Goal: Use online tool/utility: Utilize a website feature to perform a specific function

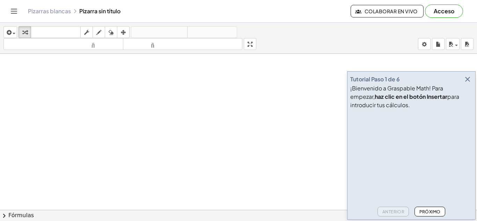
click at [428, 212] on font "Próximo" at bounding box center [429, 211] width 21 height 5
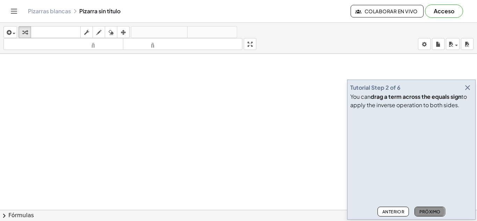
click at [427, 211] on font "Próximo" at bounding box center [429, 211] width 21 height 5
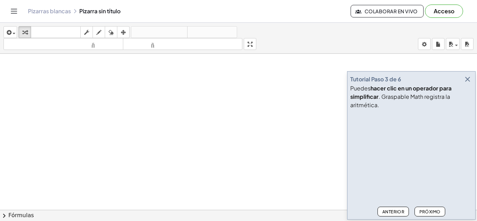
click at [427, 211] on font "Próximo" at bounding box center [429, 211] width 21 height 5
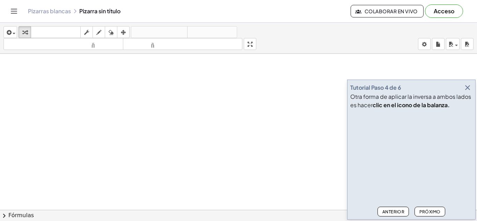
click at [467, 90] on icon "button" at bounding box center [467, 87] width 8 height 8
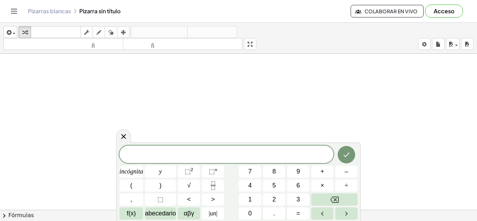
click at [243, 161] on div "​" at bounding box center [226, 154] width 214 height 17
click at [251, 198] on font "1" at bounding box center [249, 199] width 3 height 7
click at [266, 190] on button "5" at bounding box center [274, 185] width 22 height 12
click at [244, 202] on button "1" at bounding box center [250, 199] width 22 height 12
click at [251, 153] on span "3 x + 2 x = 1" at bounding box center [226, 155] width 214 height 10
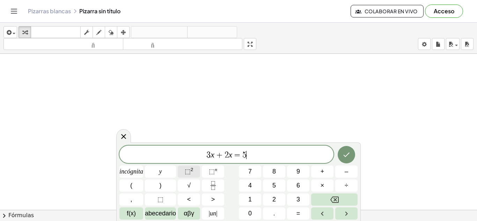
click at [198, 172] on button "⬚ 2" at bounding box center [189, 171] width 22 height 12
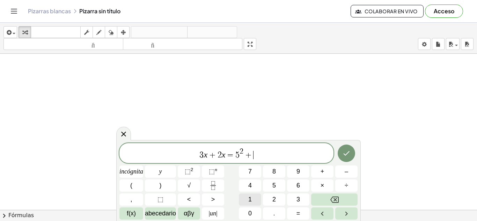
click at [255, 202] on button "1" at bounding box center [250, 199] width 22 height 12
click at [253, 217] on button "0" at bounding box center [250, 213] width 22 height 12
click at [270, 156] on span "3 x + 2 x = 5 2 + 1 0 ​" at bounding box center [226, 153] width 214 height 13
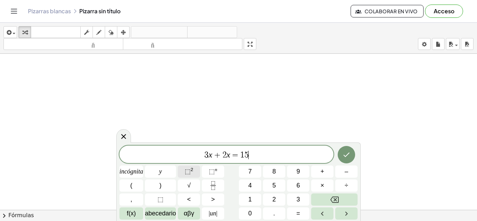
click at [185, 171] on font "⬚" at bounding box center [188, 171] width 6 height 7
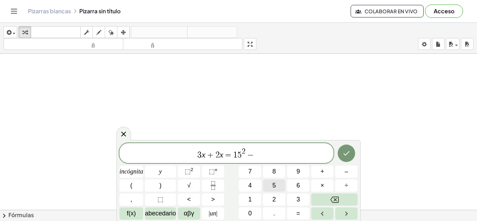
click at [271, 185] on button "5" at bounding box center [274, 185] width 22 height 12
click at [189, 176] on span "⬚ 2" at bounding box center [189, 171] width 9 height 9
click at [247, 194] on button "1" at bounding box center [250, 199] width 22 height 12
click at [245, 209] on button "0" at bounding box center [250, 213] width 22 height 12
click at [185, 172] on font "⬚" at bounding box center [188, 171] width 6 height 7
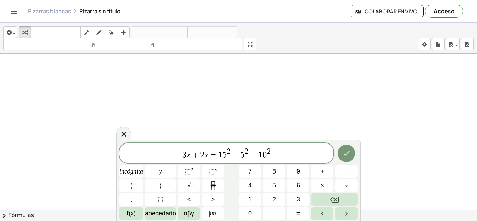
click at [209, 156] on span "=" at bounding box center [213, 155] width 10 height 8
click at [265, 154] on span "5 x = 1 5 2 − 5 2 − 1 0 2 ​" at bounding box center [226, 153] width 214 height 13
click at [183, 177] on button "⬚ 2" at bounding box center [189, 171] width 22 height 12
click at [345, 154] on icon "Hecho" at bounding box center [346, 153] width 8 height 8
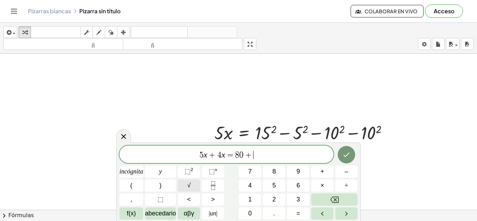
click at [187, 184] on font "√" at bounding box center [188, 185] width 3 height 7
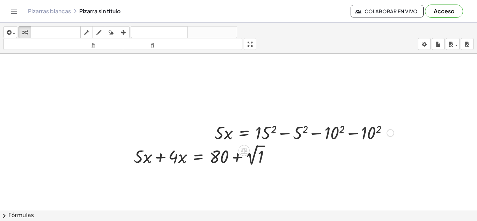
click at [294, 132] on div at bounding box center [304, 132] width 186 height 24
click at [218, 161] on div at bounding box center [204, 154] width 149 height 25
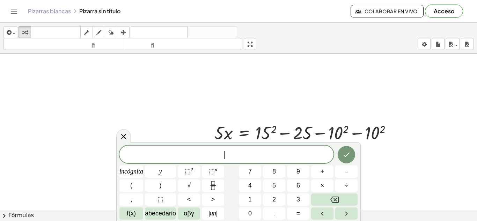
click at [358, 193] on div "​ incógnita y ⬚ 2 ⬚ n 7 8 9 + – ( ) √ 4 5 6 × ÷ , ⬚ < > 1 2 3 f(x) abecedario α…" at bounding box center [238, 181] width 244 height 79
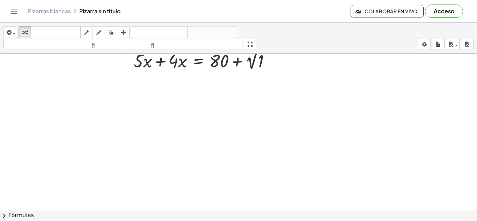
scroll to position [100, 0]
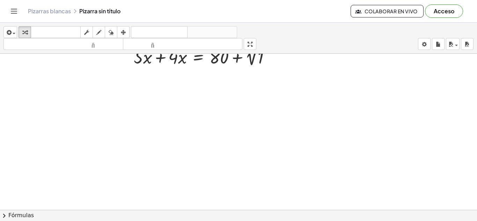
click at [70, 124] on div at bounding box center [238, 137] width 477 height 367
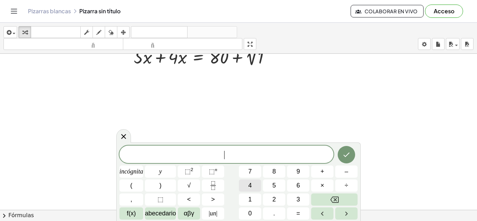
click at [248, 187] on font "4" at bounding box center [249, 185] width 3 height 7
click at [185, 171] on font "⬚" at bounding box center [188, 171] width 6 height 7
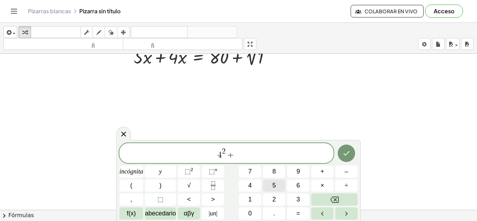
click at [270, 183] on button "5" at bounding box center [274, 185] width 22 height 12
click at [185, 173] on font "⬚" at bounding box center [188, 171] width 6 height 7
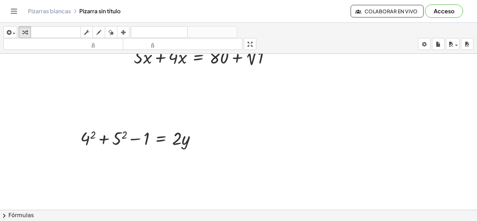
click at [344, 167] on div at bounding box center [238, 137] width 477 height 367
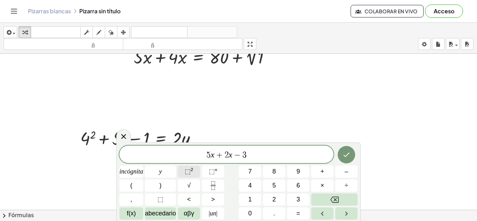
click at [183, 171] on button "⬚ 2" at bounding box center [189, 171] width 22 height 12
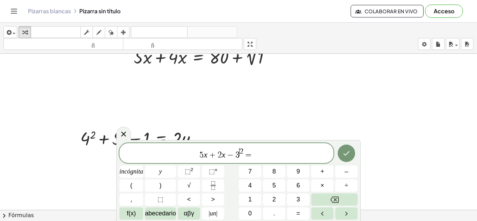
click at [240, 156] on span "5 x + 2 x − 3 ​ 2 =" at bounding box center [226, 153] width 214 height 13
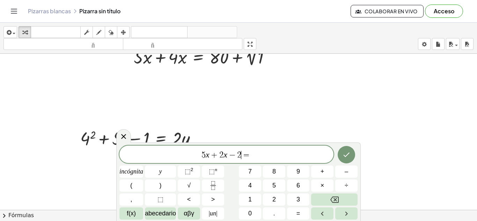
click at [240, 156] on span "2" at bounding box center [239, 155] width 4 height 8
click at [194, 175] on button "⬚ 2" at bounding box center [189, 171] width 22 height 12
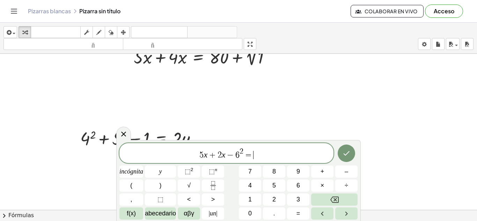
click at [272, 161] on div "5 x + 2 x − 6 2 = ​" at bounding box center [226, 153] width 214 height 20
click at [188, 173] on font "⬚" at bounding box center [188, 171] width 6 height 7
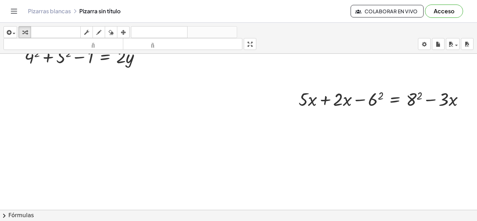
scroll to position [179, 61]
